Goal: Transaction & Acquisition: Book appointment/travel/reservation

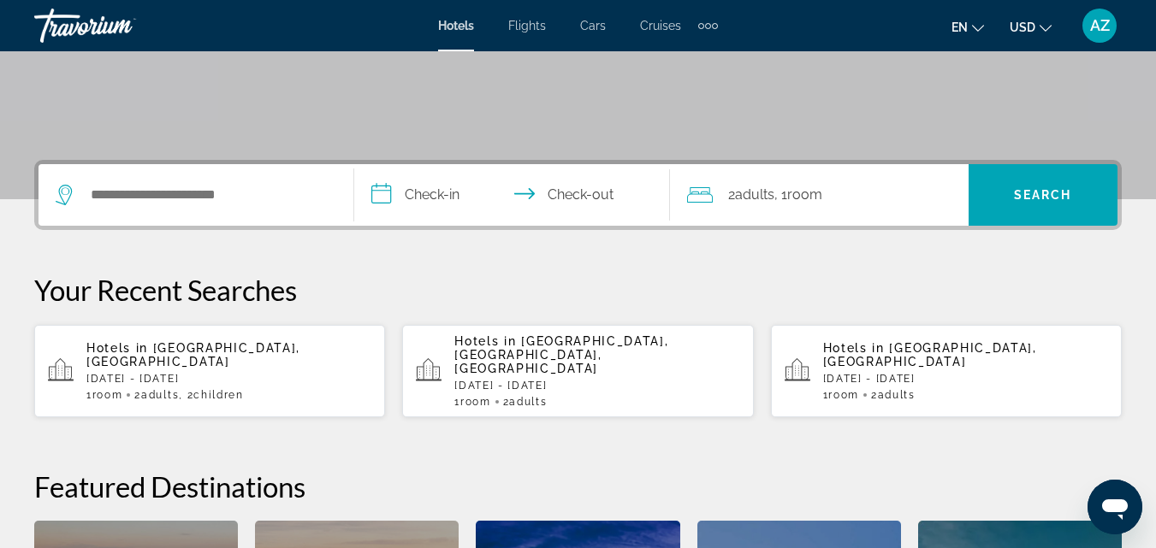
scroll to position [310, 0]
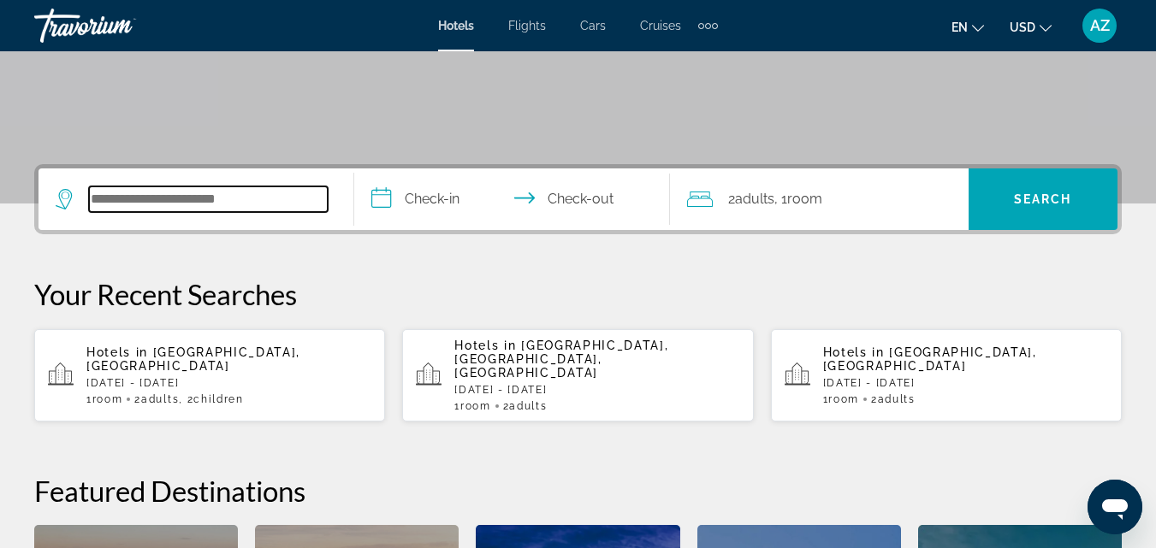
click at [234, 198] on input "Search widget" at bounding box center [208, 200] width 239 height 26
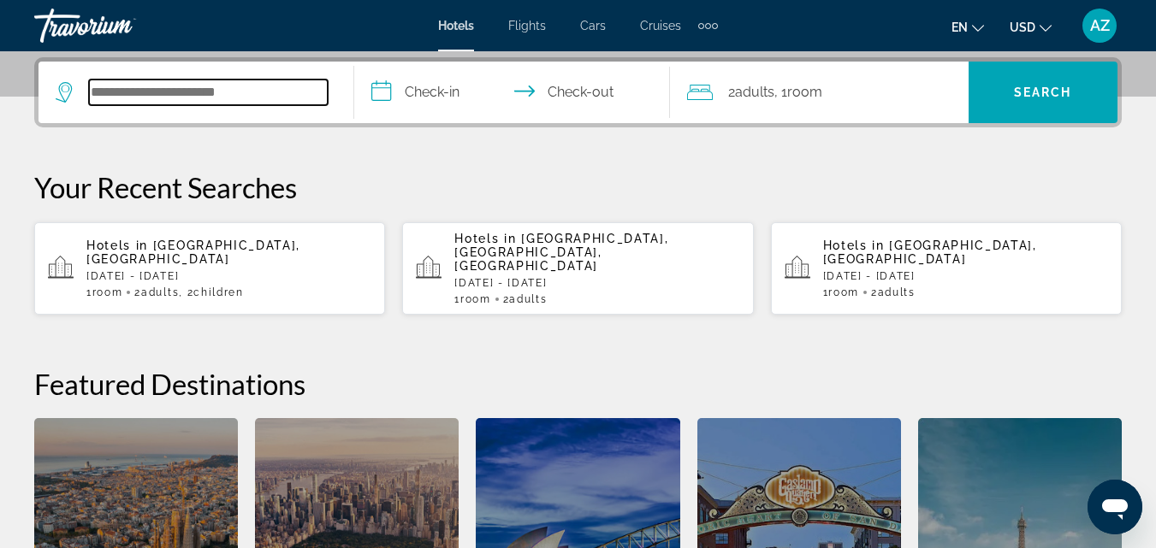
scroll to position [418, 0]
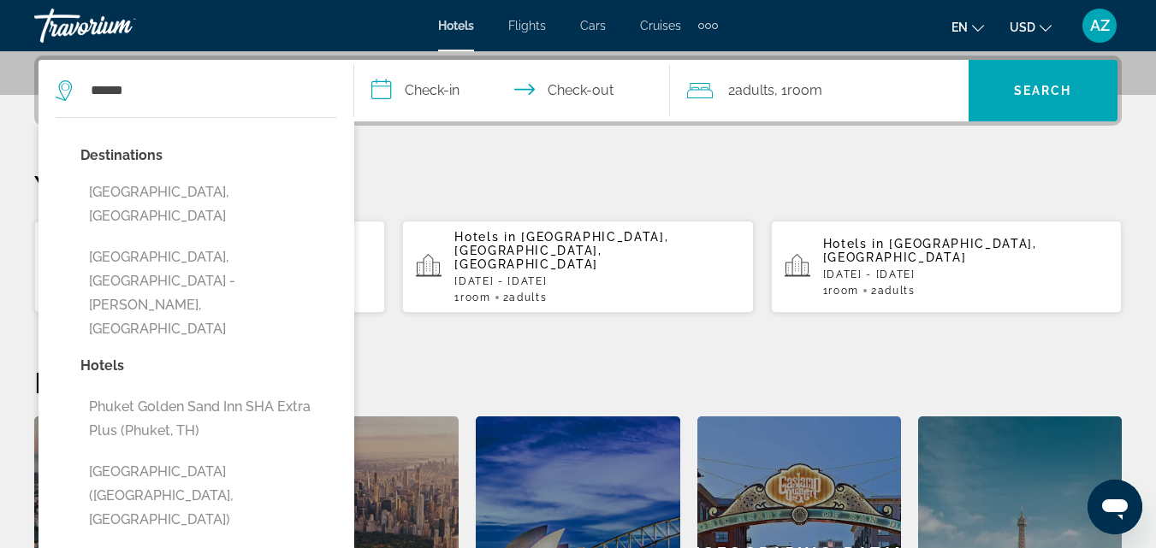
click at [234, 198] on button "Phuket Island, Thailand" at bounding box center [208, 204] width 257 height 56
type input "**********"
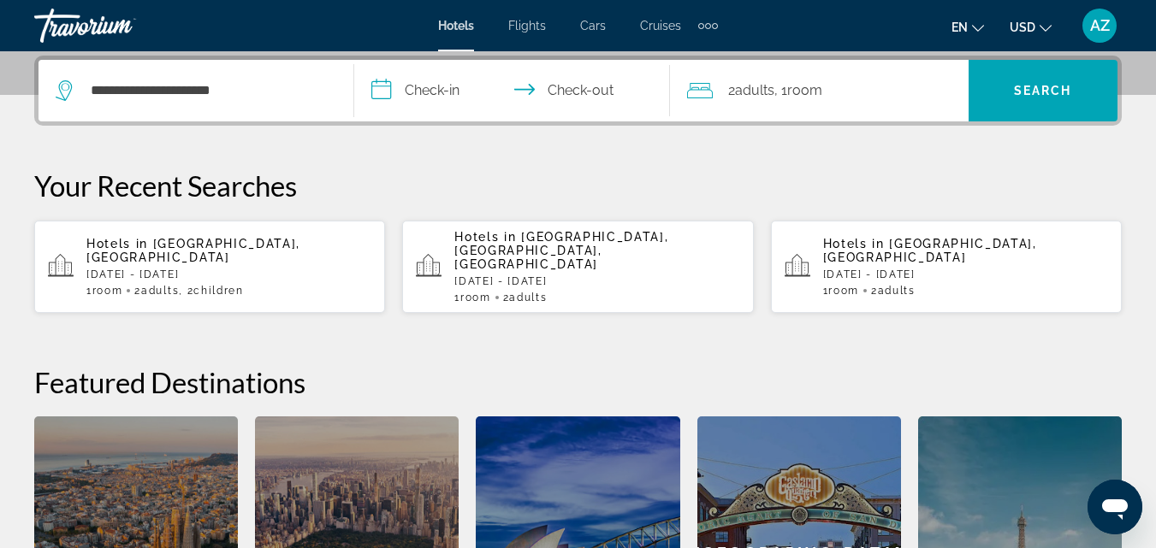
click at [416, 85] on input "**********" at bounding box center [515, 93] width 323 height 67
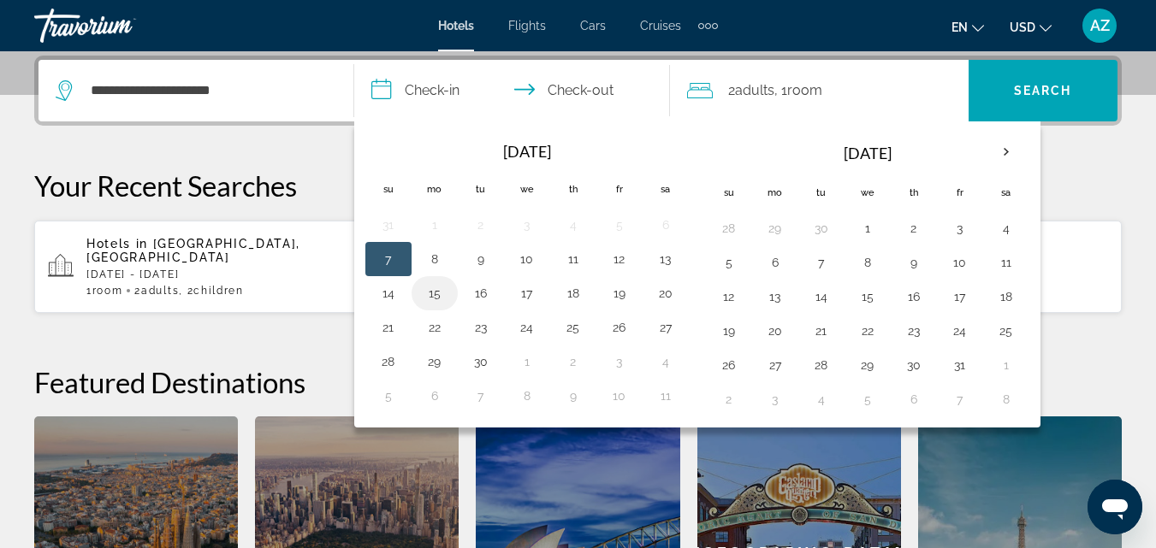
click at [439, 298] on button "15" at bounding box center [434, 294] width 27 height 24
click at [578, 92] on input "**********" at bounding box center [515, 93] width 323 height 67
click at [482, 287] on button "16" at bounding box center [480, 294] width 27 height 24
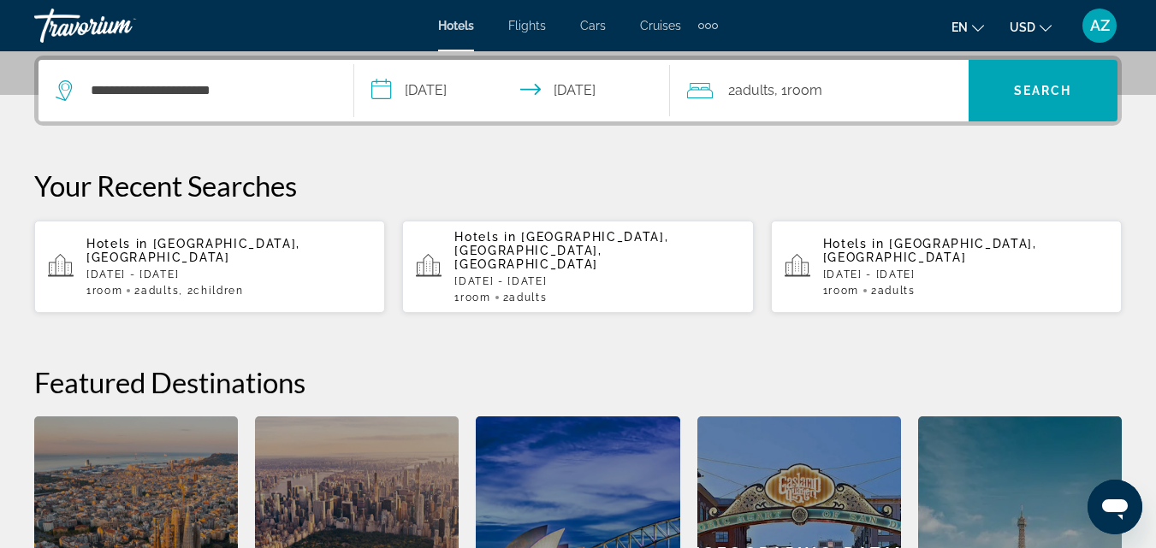
type input "**********"
click at [792, 93] on span ", 1 Room rooms" at bounding box center [798, 91] width 48 height 24
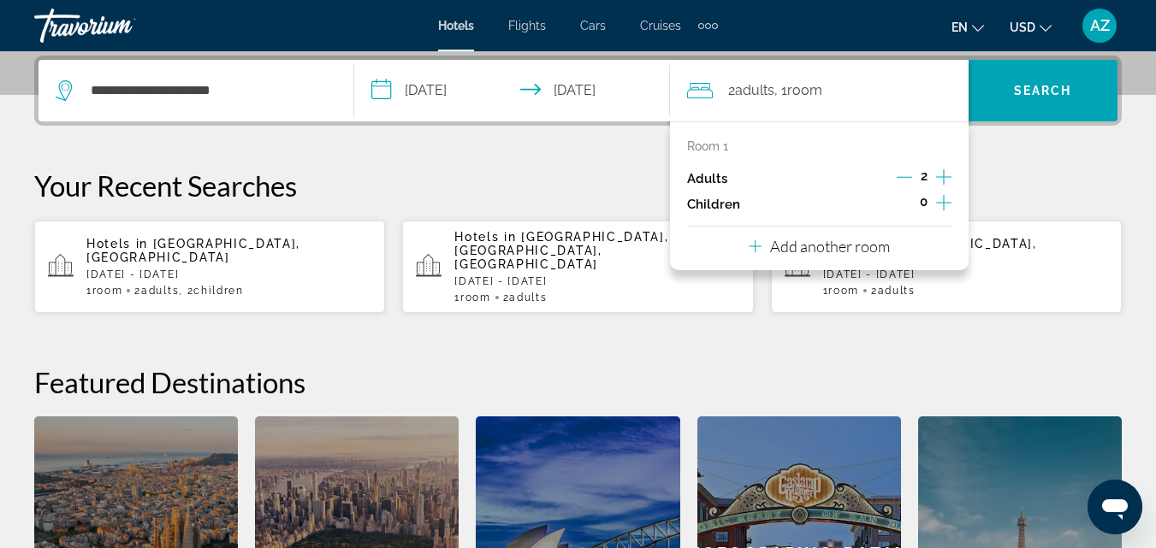
click at [938, 203] on icon "Increment children" at bounding box center [943, 202] width 15 height 15
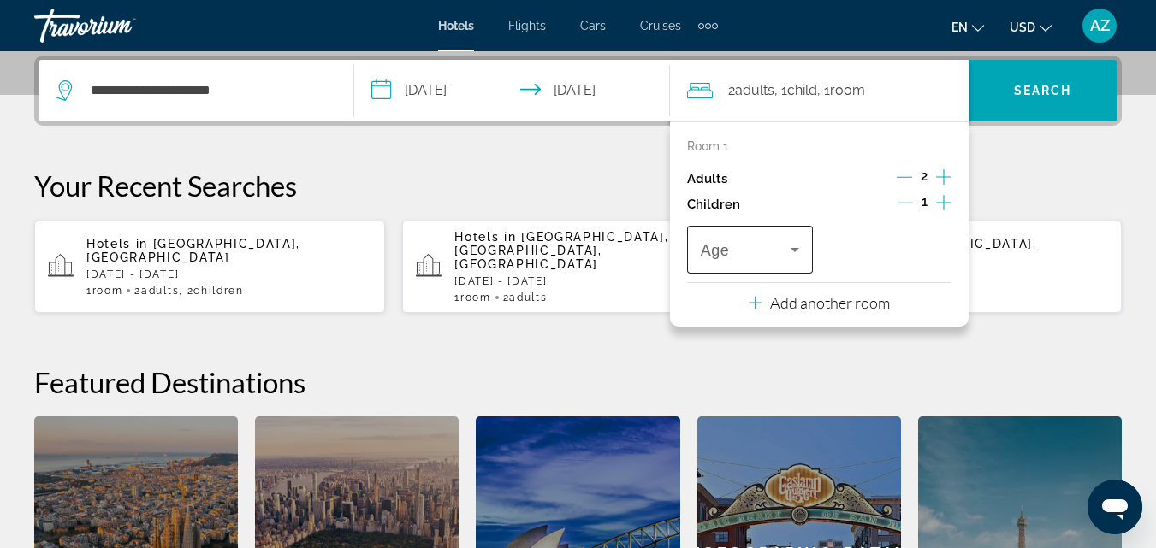
click at [797, 247] on icon "Travelers: 2 adults, 1 child" at bounding box center [795, 250] width 21 height 21
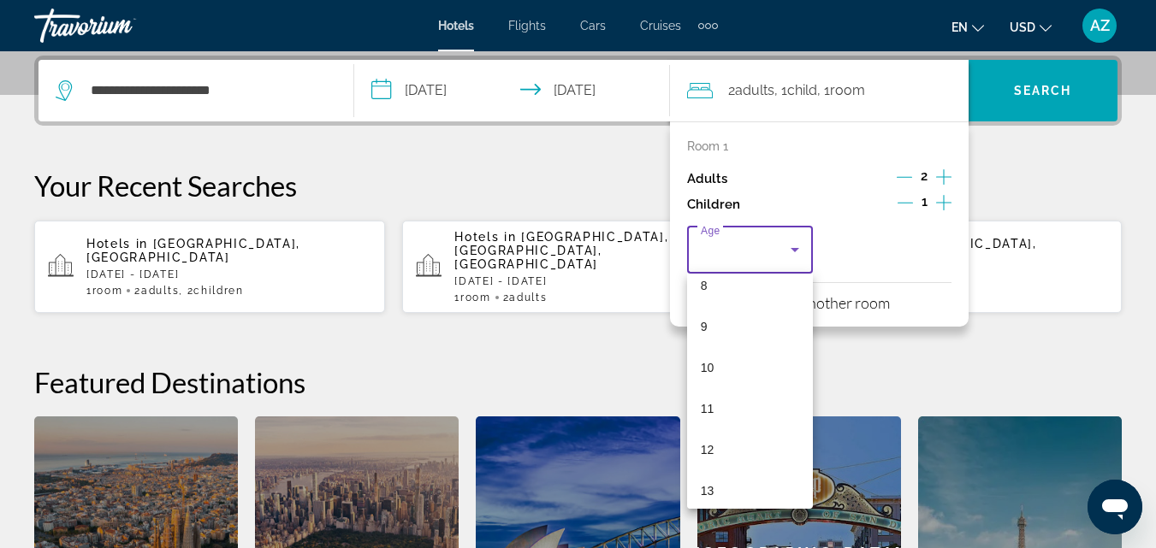
scroll to position [335, 0]
click at [729, 368] on mat-option "10" at bounding box center [750, 377] width 126 height 41
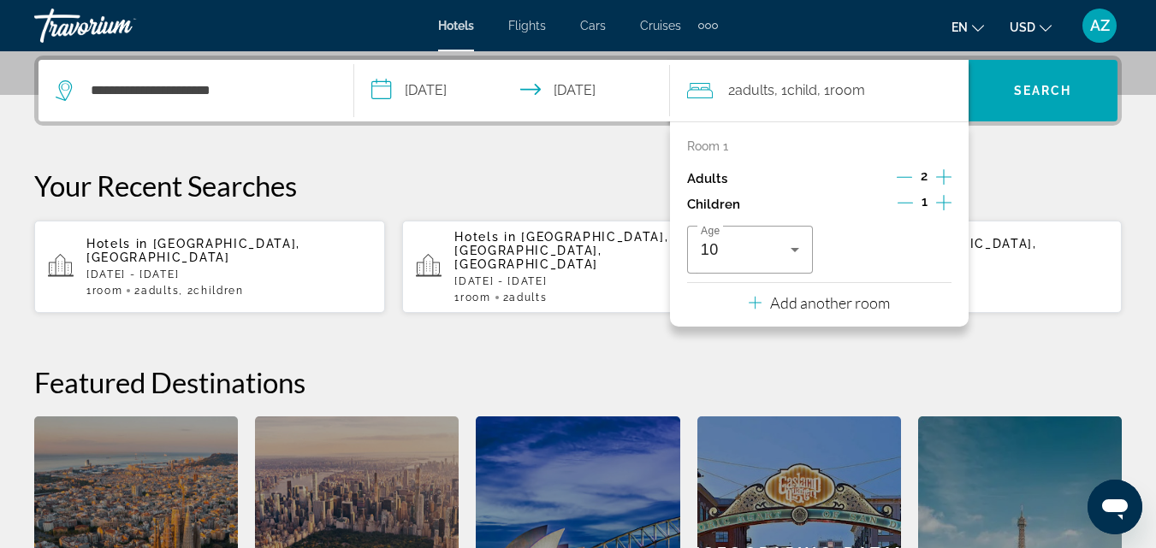
click at [941, 202] on icon "Increment children" at bounding box center [943, 203] width 15 height 21
click at [937, 252] on icon "Travelers: 2 adults, 2 children" at bounding box center [933, 250] width 21 height 21
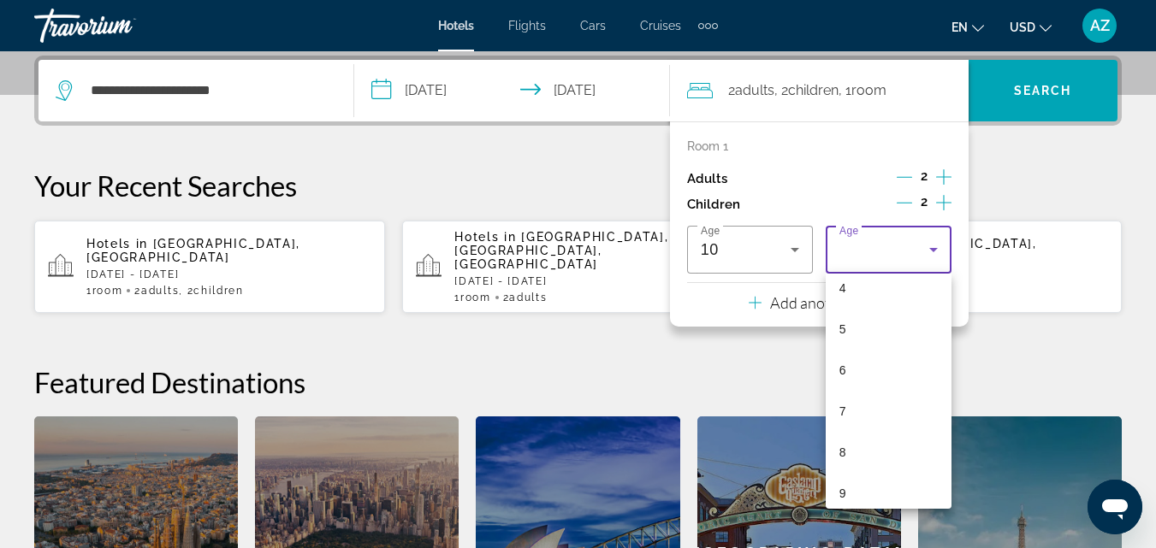
scroll to position [183, 0]
click at [846, 398] on mat-option "7" at bounding box center [889, 405] width 126 height 41
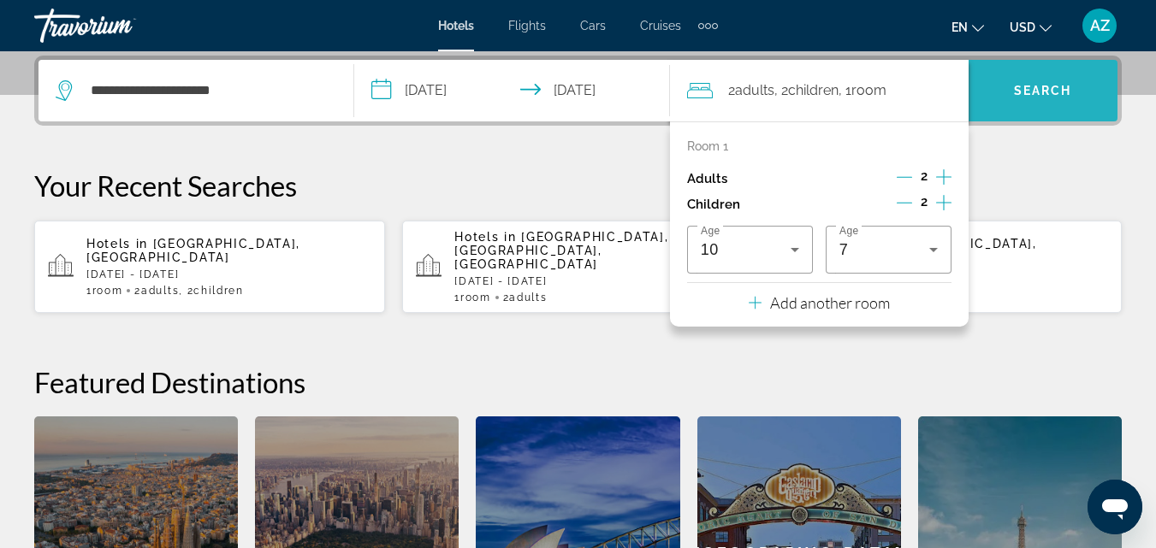
click at [1033, 98] on span "Search widget" at bounding box center [1043, 90] width 149 height 41
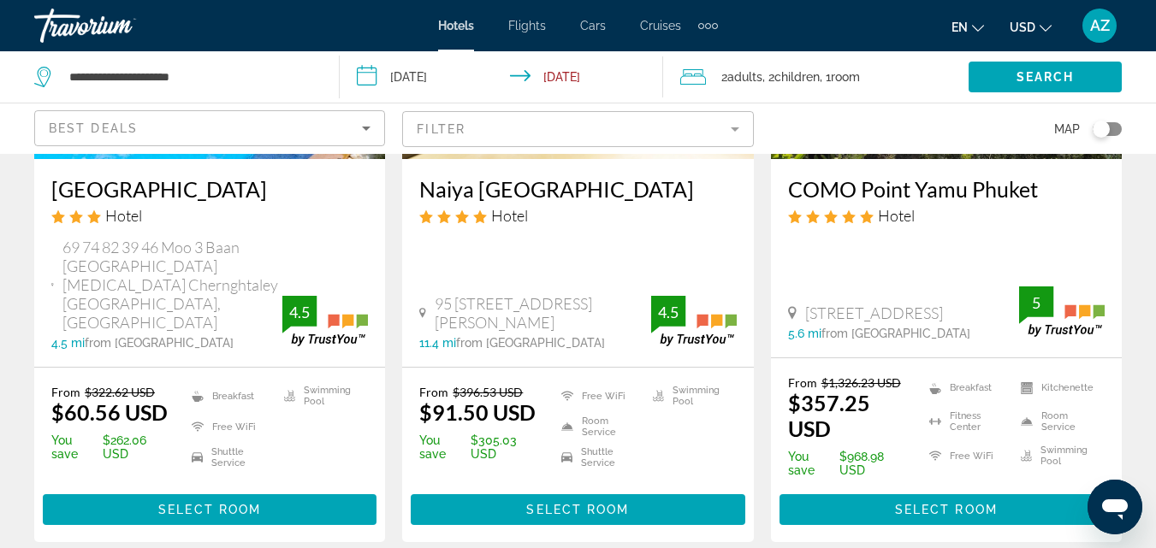
scroll to position [349, 0]
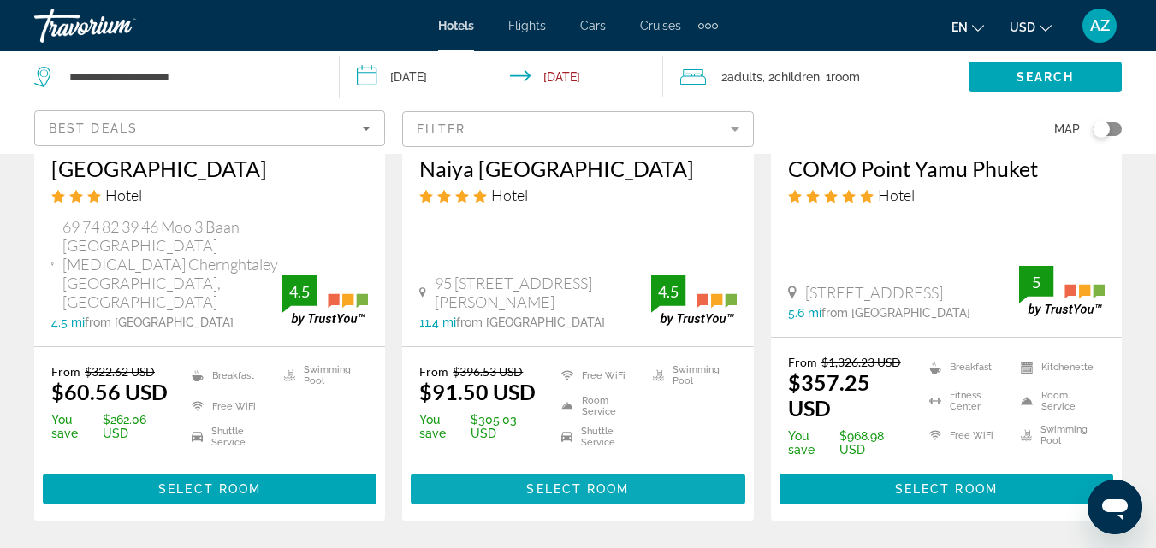
click at [575, 483] on span "Select Room" at bounding box center [577, 490] width 103 height 14
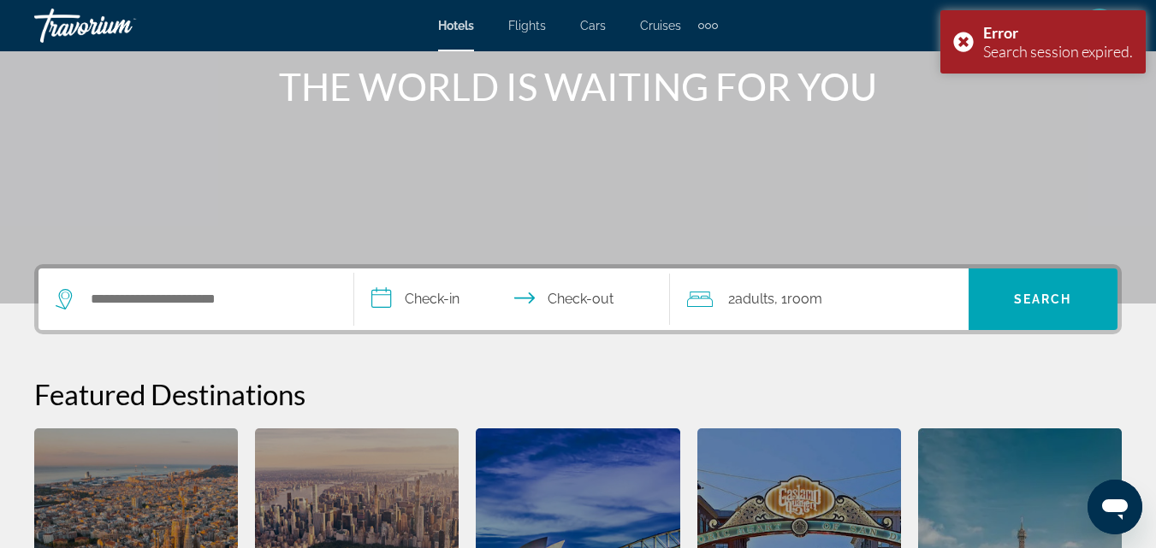
scroll to position [212, 0]
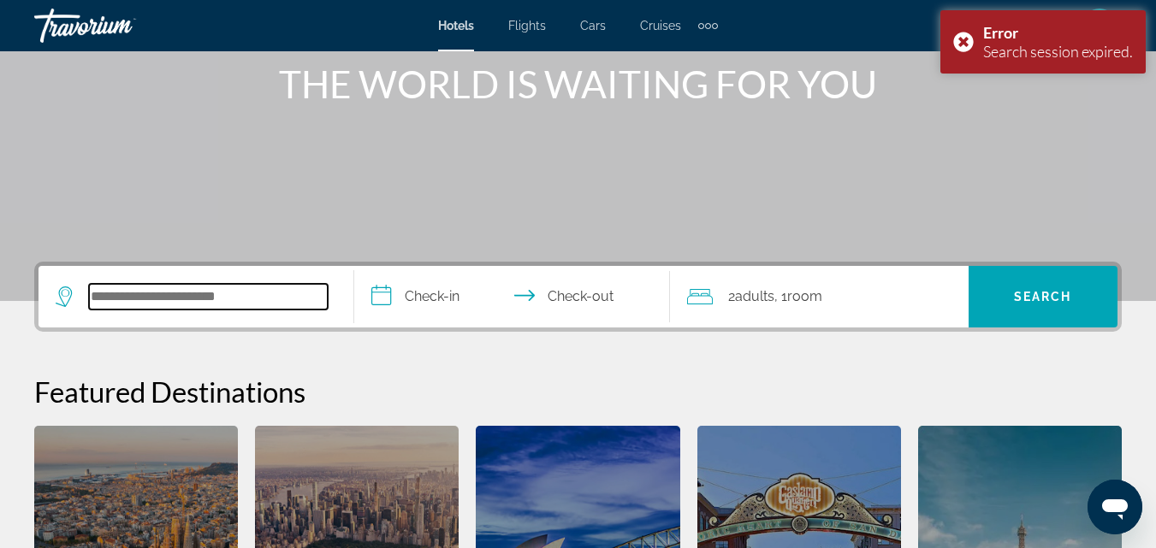
click at [141, 307] on input "Search widget" at bounding box center [208, 297] width 239 height 26
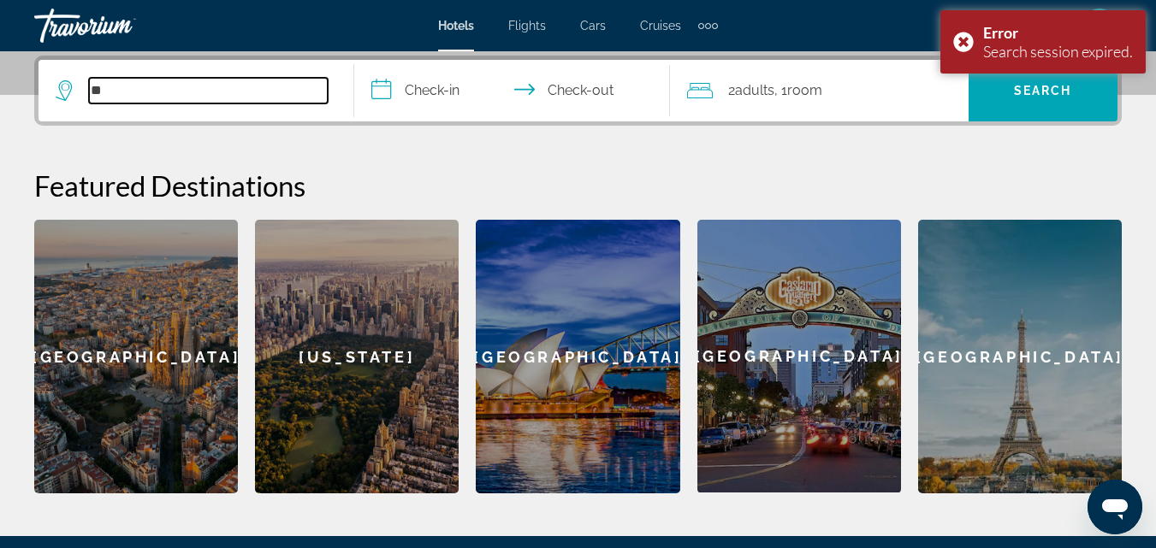
type input "***"
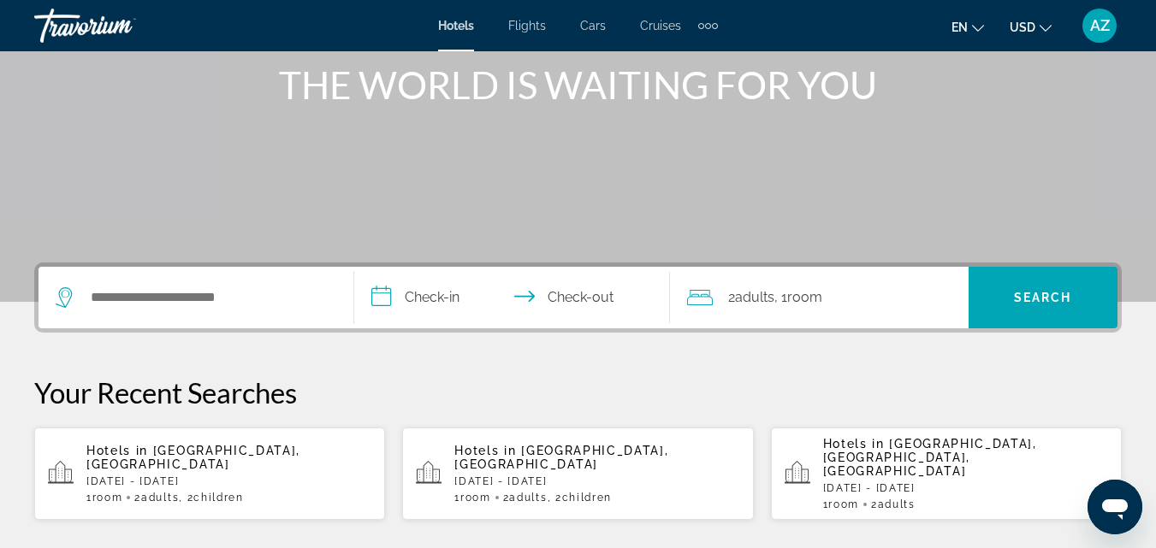
scroll to position [238, 0]
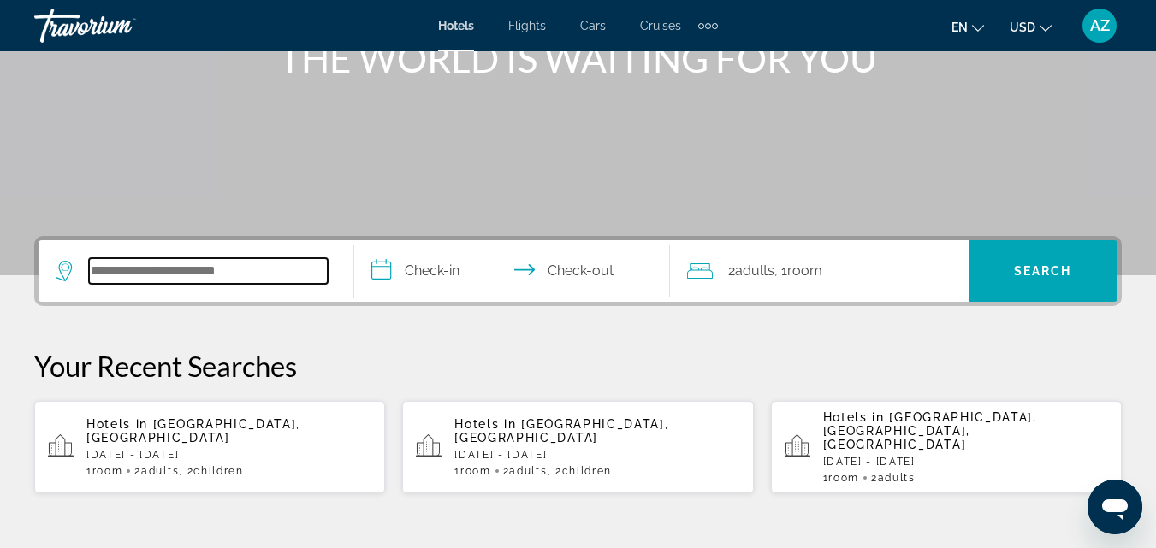
click at [205, 265] on input "Search widget" at bounding box center [208, 271] width 239 height 26
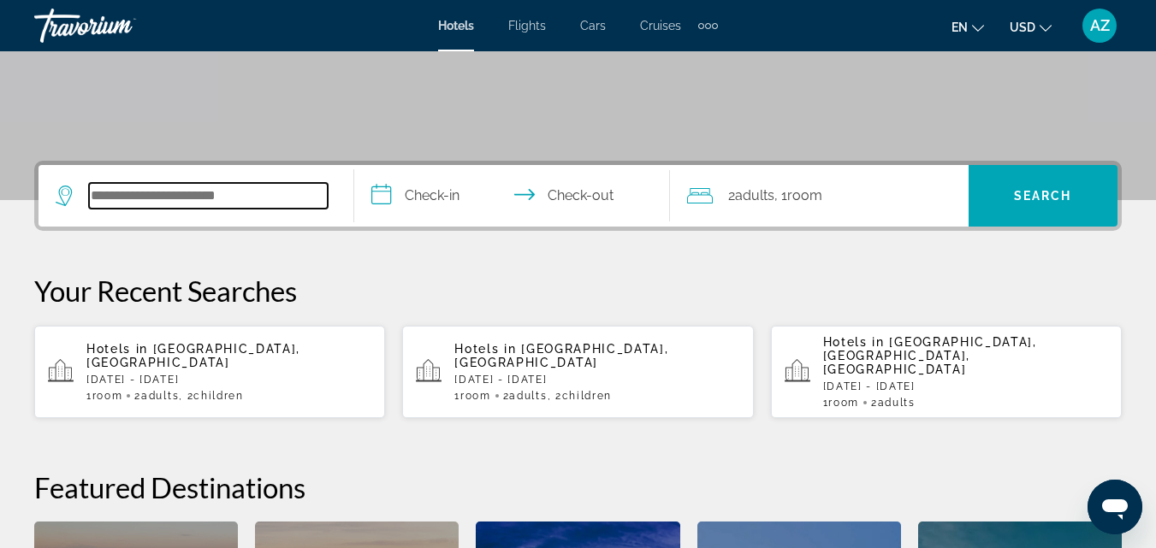
scroll to position [418, 0]
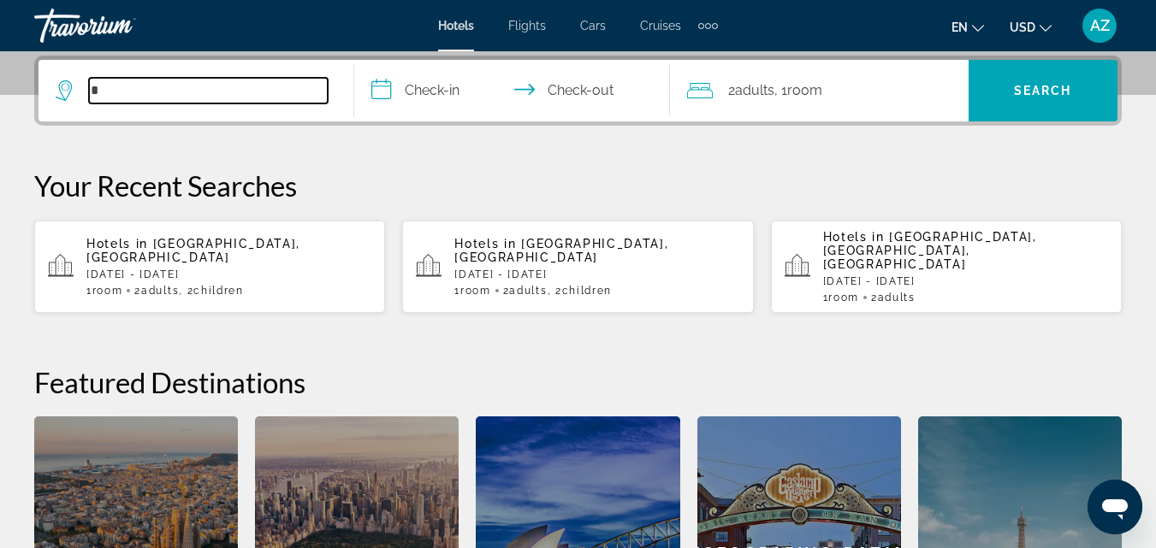
type input "*"
click at [205, 269] on p "Mon, 15 Sep - Tue, 16 Sep" at bounding box center [228, 275] width 285 height 12
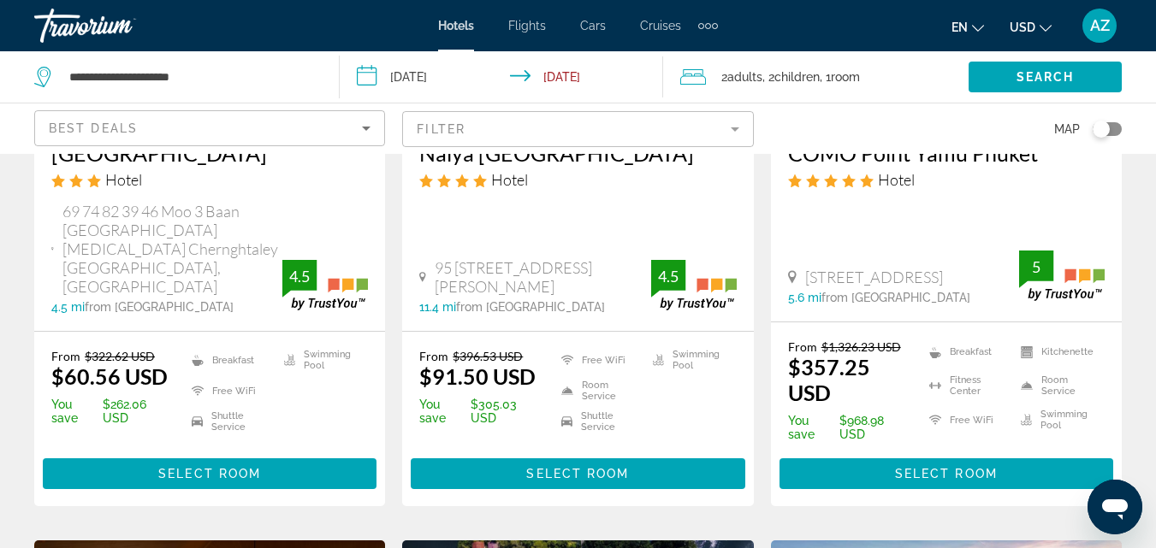
scroll to position [375, 0]
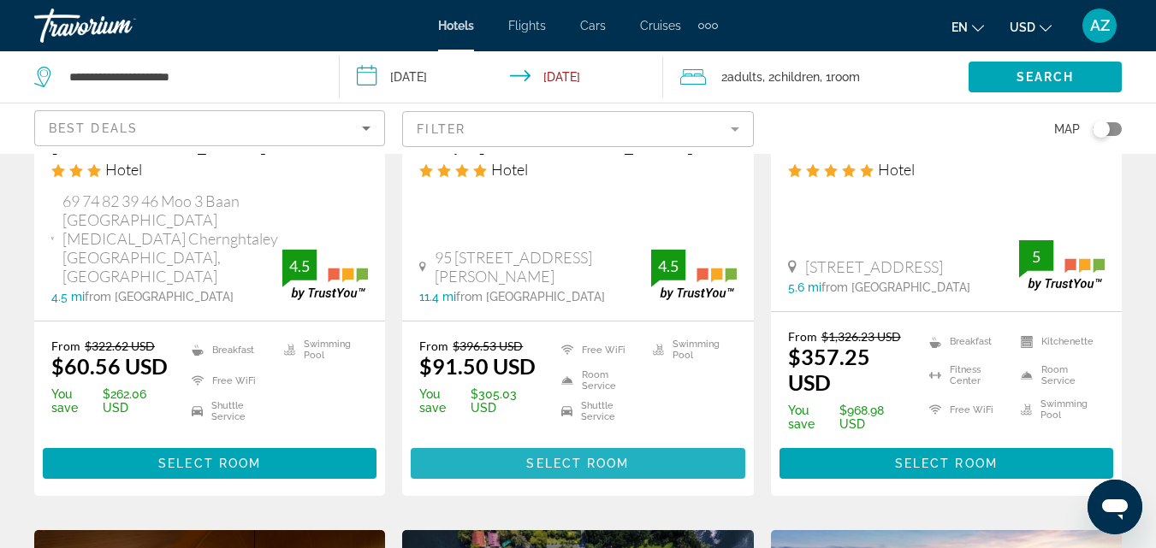
click at [563, 457] on span "Select Room" at bounding box center [577, 464] width 103 height 14
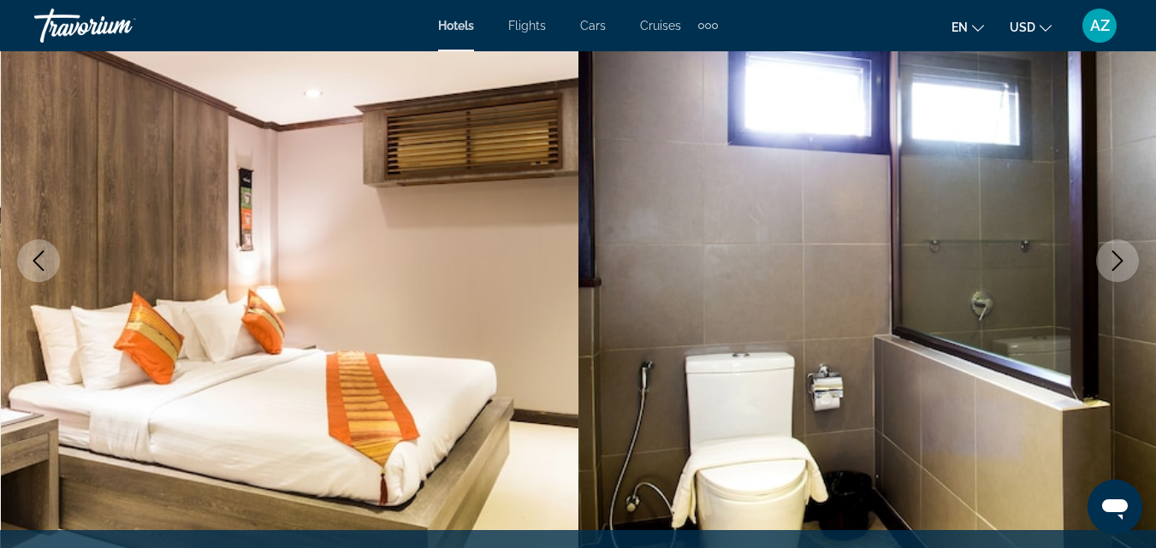
scroll to position [204, 0]
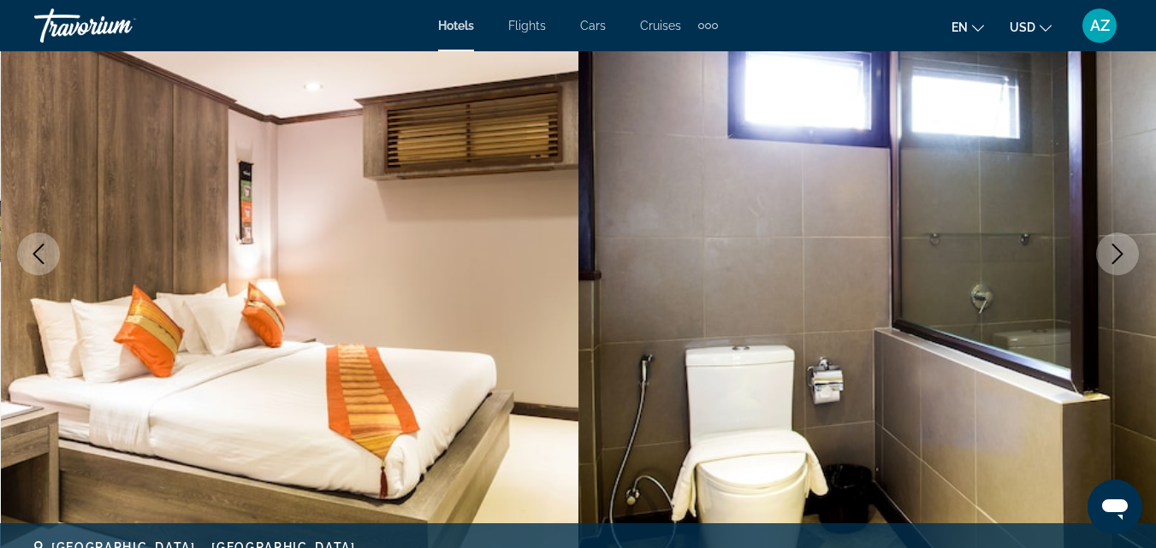
click at [1120, 246] on icon "Next image" at bounding box center [1117, 254] width 21 height 21
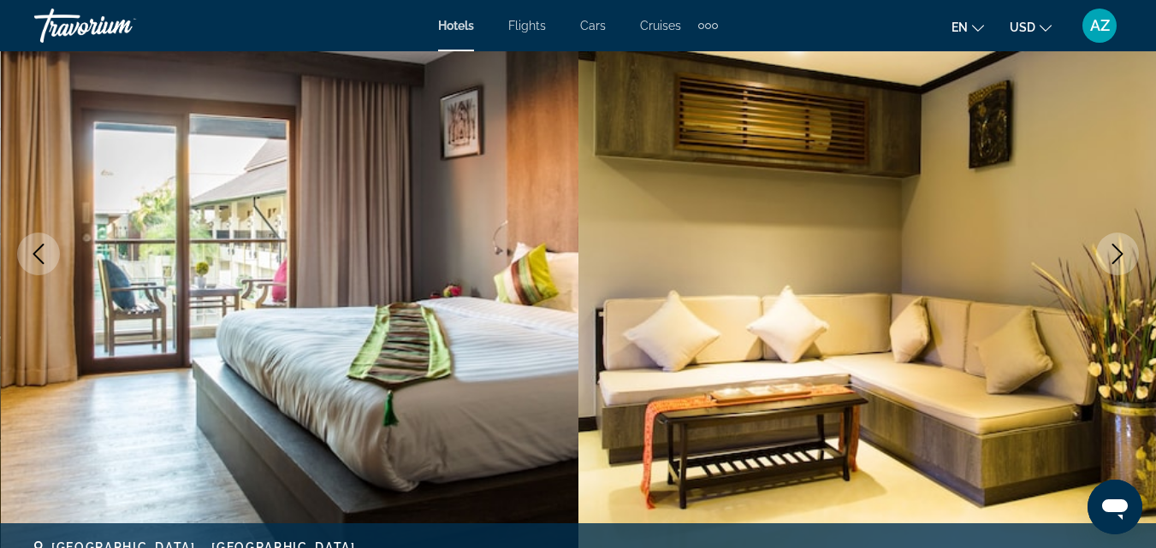
click at [1118, 255] on icon "Next image" at bounding box center [1117, 254] width 21 height 21
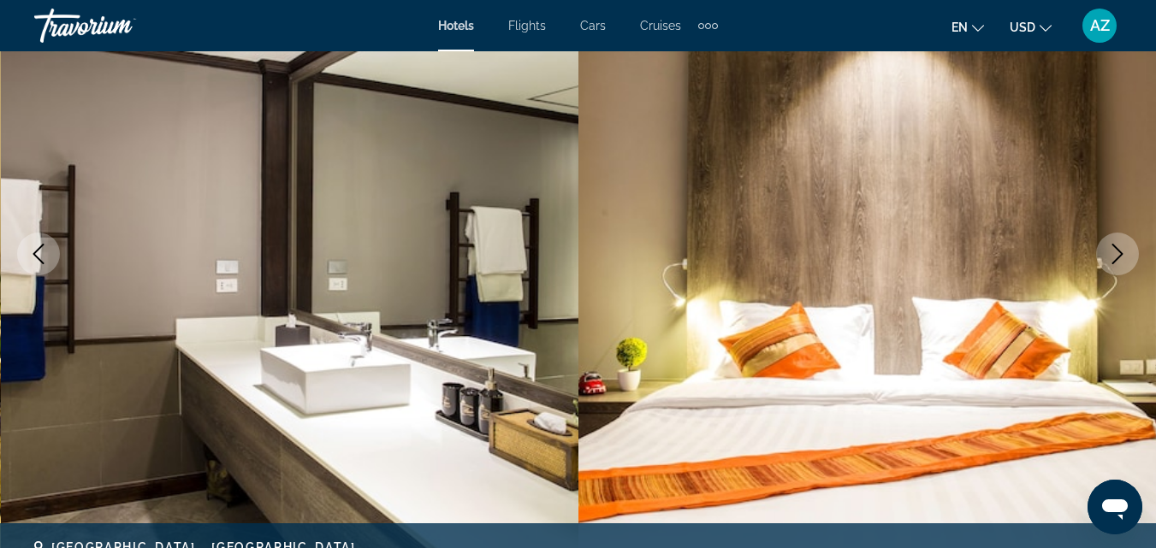
click at [1118, 255] on icon "Next image" at bounding box center [1117, 254] width 21 height 21
